Goal: Use online tool/utility

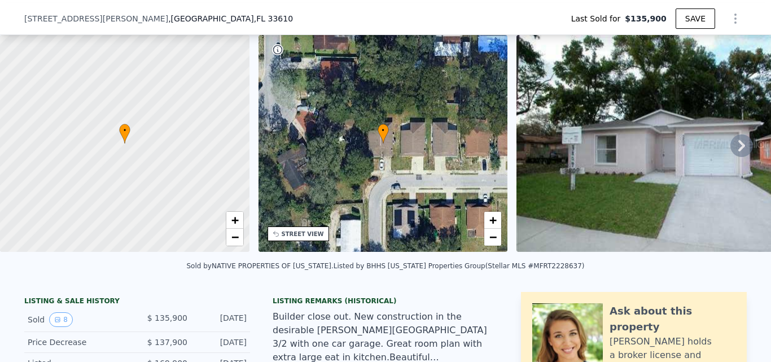
scroll to position [52, 0]
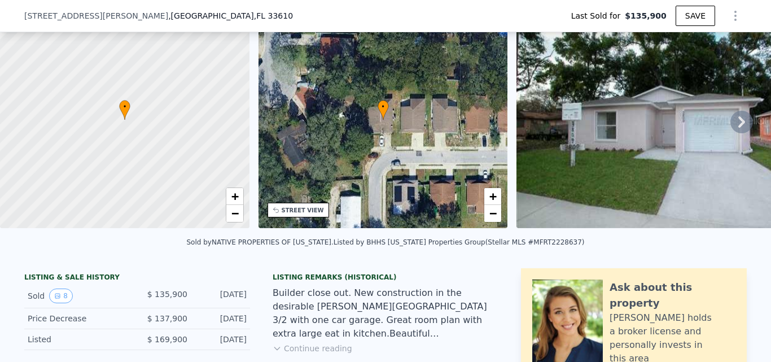
type input "-$ 144,275"
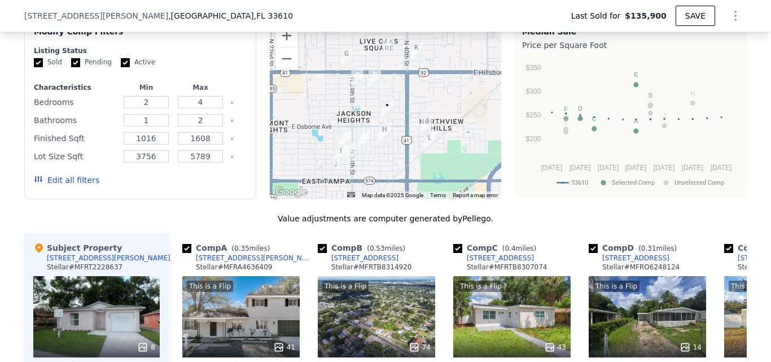
scroll to position [1012, 0]
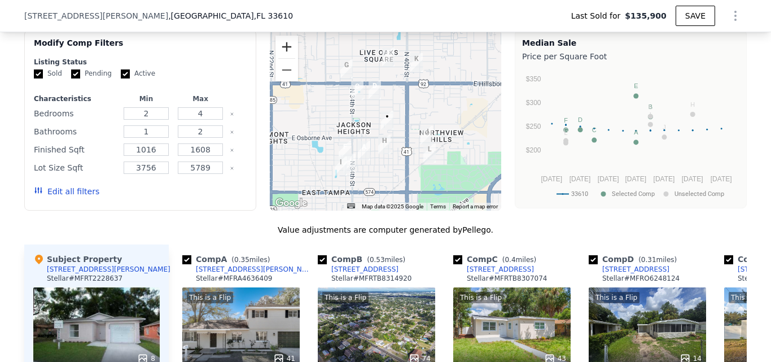
click at [278, 58] on button "Zoom in" at bounding box center [286, 47] width 23 height 23
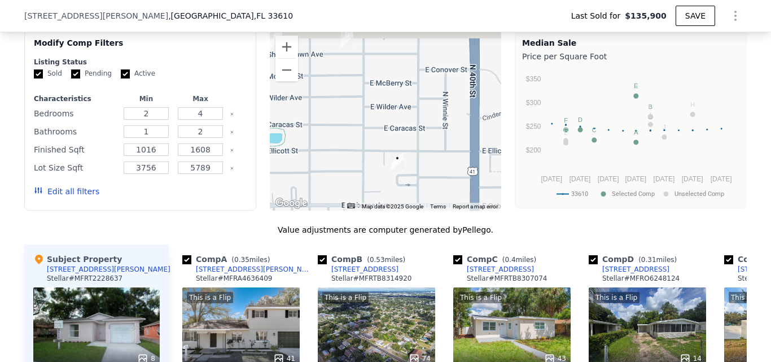
drag, startPoint x: 374, startPoint y: 138, endPoint x: 377, endPoint y: 156, distance: 18.4
click at [377, 156] on div at bounding box center [386, 120] width 232 height 181
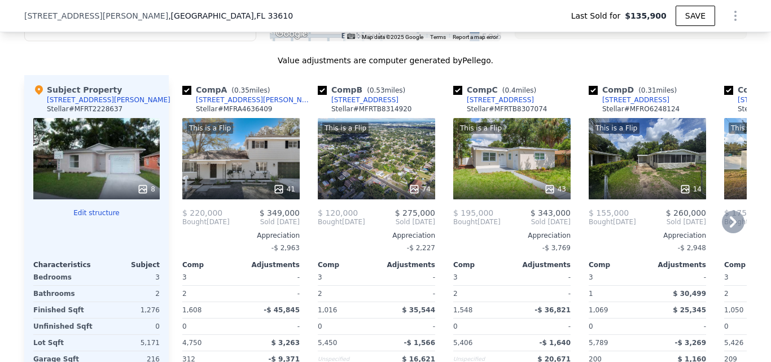
scroll to position [1238, 0]
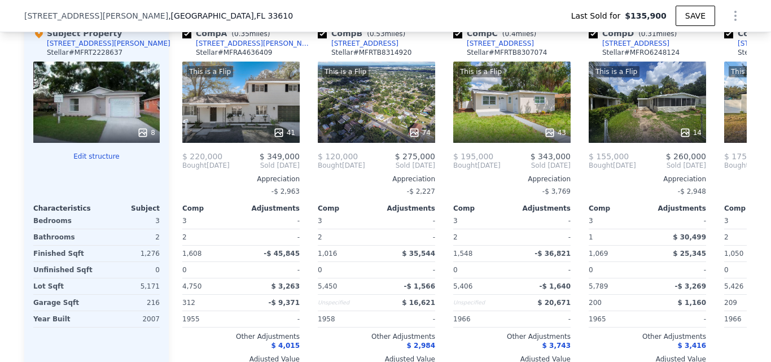
click at [123, 119] on div "8" at bounding box center [96, 102] width 126 height 81
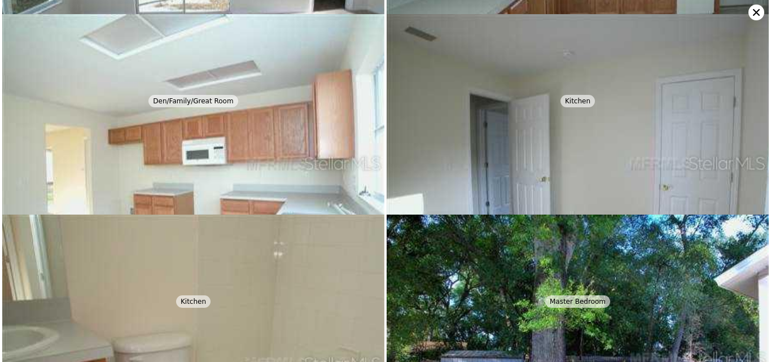
scroll to position [401, 0]
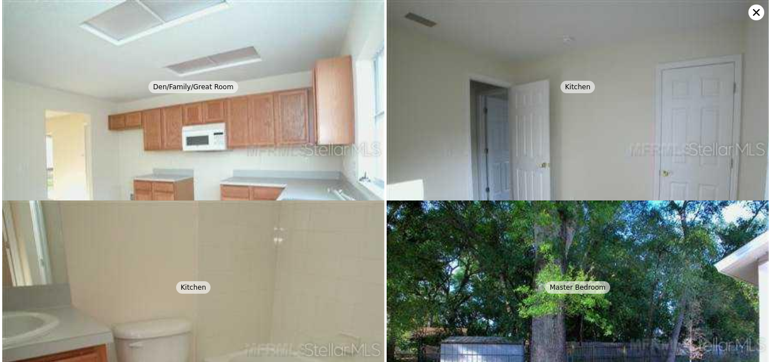
type input "$ 351,000"
type input "$ 185,081"
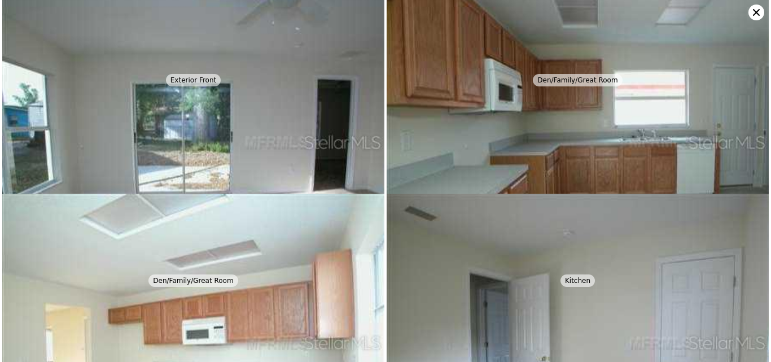
scroll to position [200, 0]
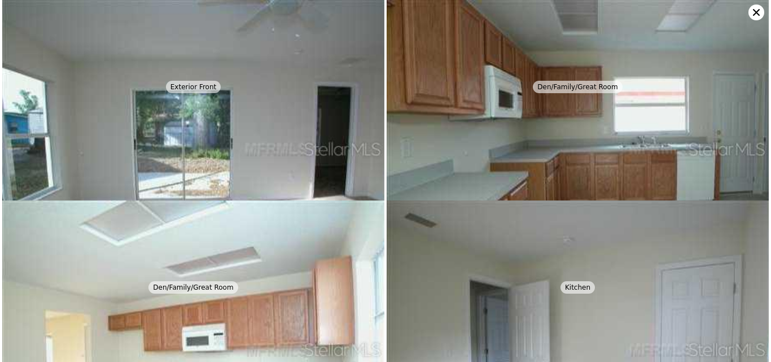
click at [759, 14] on icon at bounding box center [756, 13] width 16 height 16
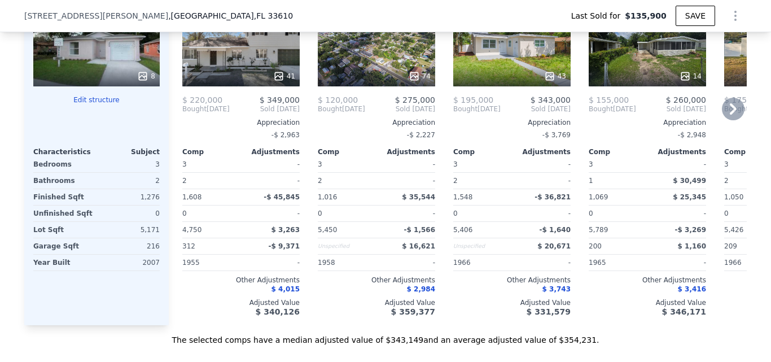
scroll to position [1238, 0]
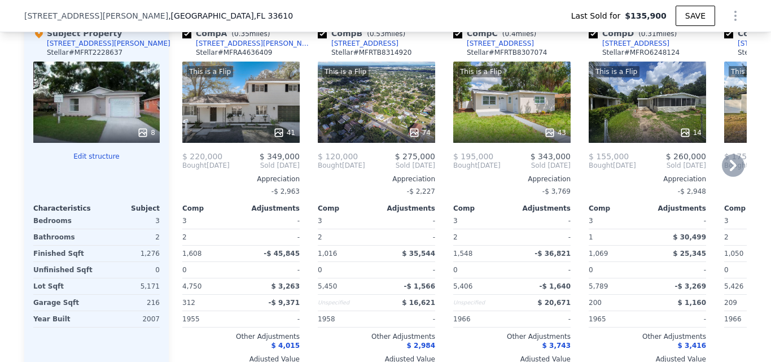
click at [722, 177] on icon at bounding box center [733, 165] width 23 height 23
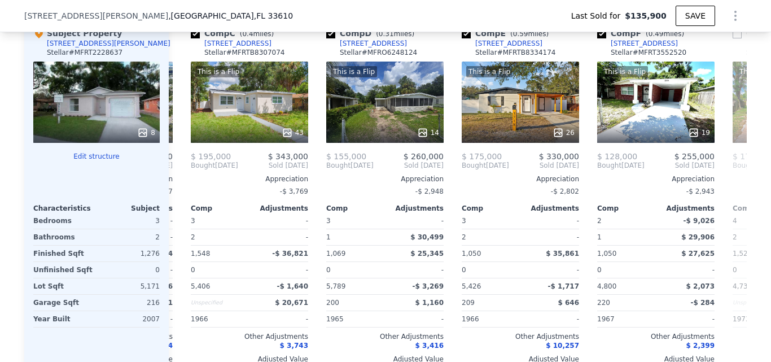
scroll to position [0, 271]
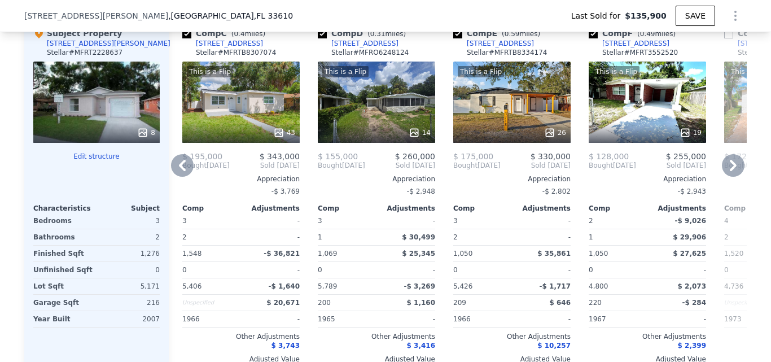
click at [174, 177] on icon at bounding box center [182, 165] width 23 height 23
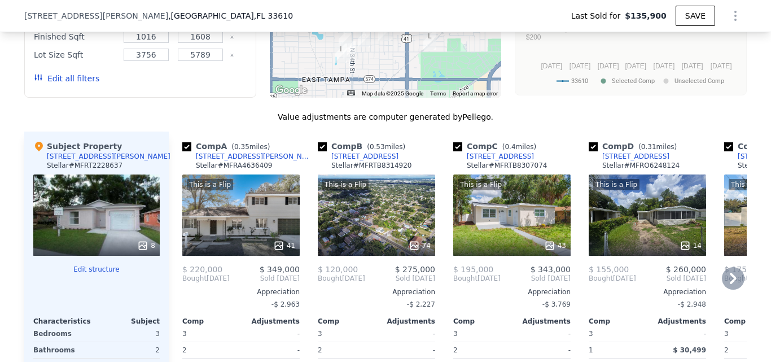
scroll to position [1068, 0]
